Goal: Find contact information: Find contact information

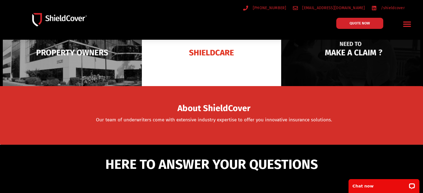
click at [346, 58] on img at bounding box center [350, 53] width 139 height 68
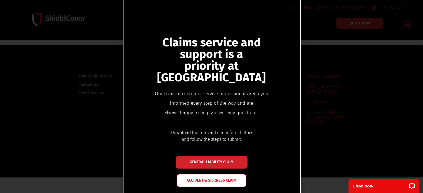
scroll to position [28, 0]
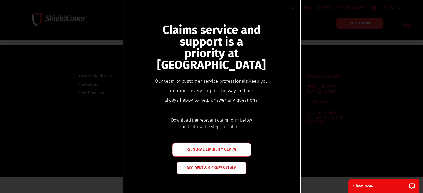
click at [217, 149] on link "GENERAL LIABILITY CLAIM" at bounding box center [211, 150] width 79 height 14
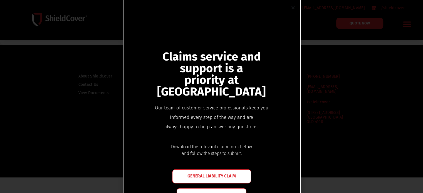
scroll to position [0, 0]
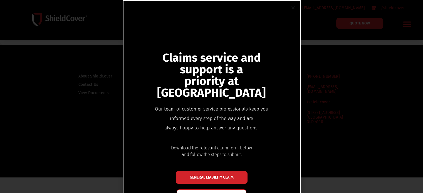
click at [293, 8] on use "Close" at bounding box center [293, 7] width 3 height 3
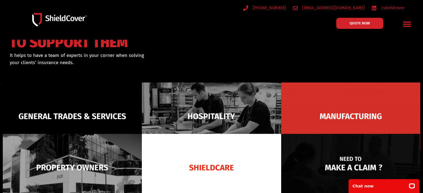
scroll to position [83, 0]
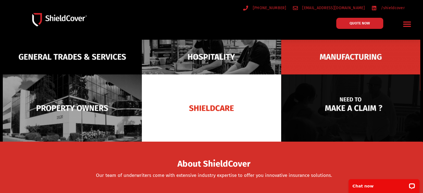
click at [343, 125] on img at bounding box center [350, 109] width 139 height 68
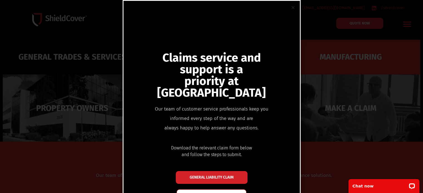
click at [236, 55] on div "Claims service and support is a priority at ShieldCover Our team of customer se…" at bounding box center [212, 128] width 176 height 205
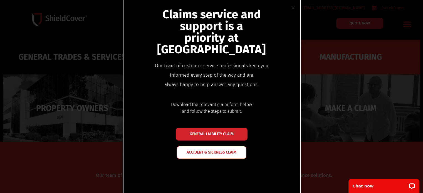
scroll to position [52, 0]
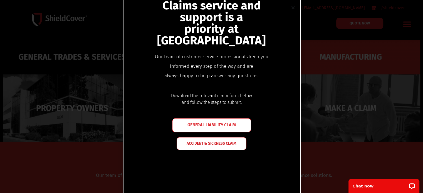
click at [219, 123] on span "GENERAL LIABILITY CLAIM" at bounding box center [212, 125] width 48 height 4
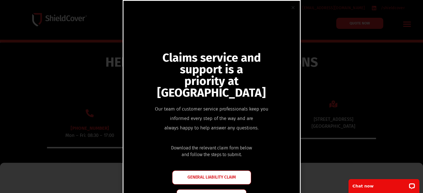
scroll to position [223, 0]
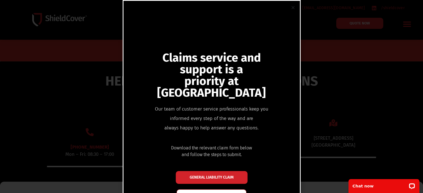
click at [292, 8] on use "Close" at bounding box center [293, 7] width 3 height 3
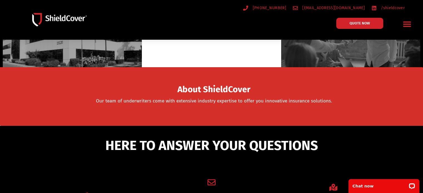
scroll to position [157, 0]
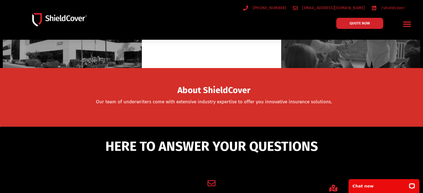
click at [406, 24] on icon "Menu Toggle" at bounding box center [407, 24] width 8 height 5
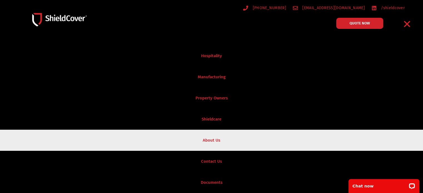
scroll to position [213, 0]
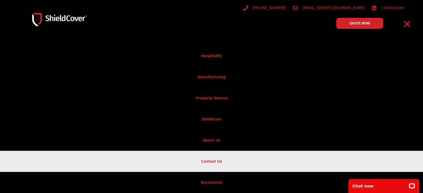
click at [212, 159] on link "Contact Us" at bounding box center [211, 161] width 423 height 21
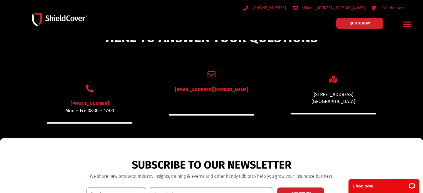
scroll to position [269, 0]
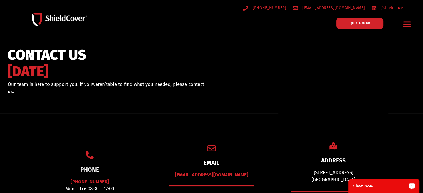
click at [406, 23] on icon "Menu Toggle" at bounding box center [407, 24] width 9 height 9
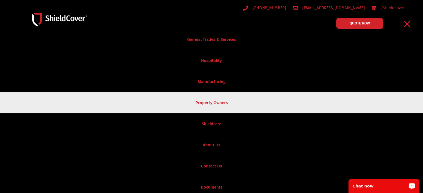
scroll to position [13, 0]
